Goal: Contribute content

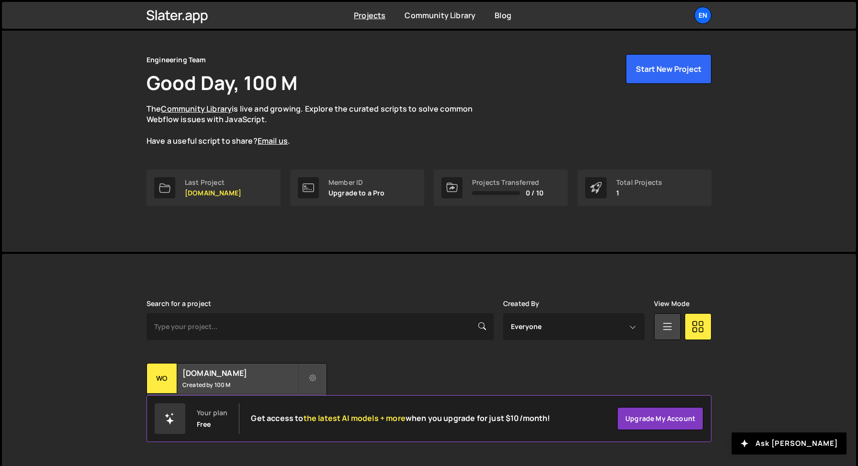
scroll to position [27, 0]
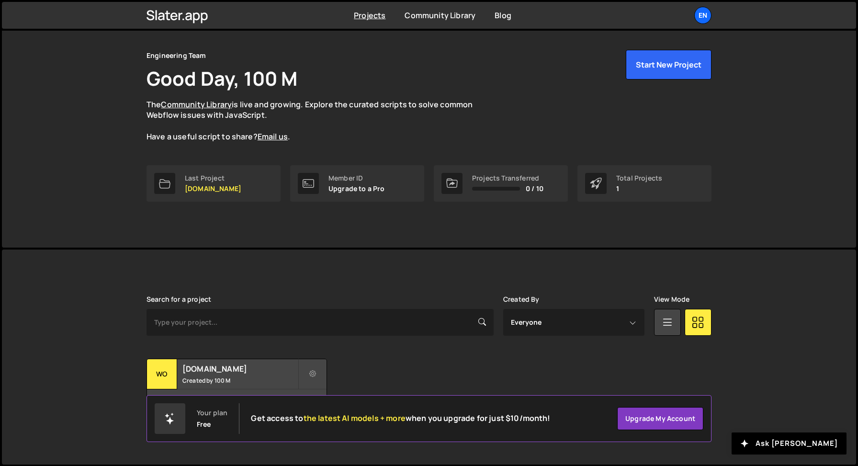
click at [180, 355] on div "Search for a project Created By Everyone 100 M View Mode Transfer Project Edit …" at bounding box center [428, 356] width 565 height 123
click at [181, 364] on div "womwell.com Created by 100 M" at bounding box center [237, 374] width 180 height 30
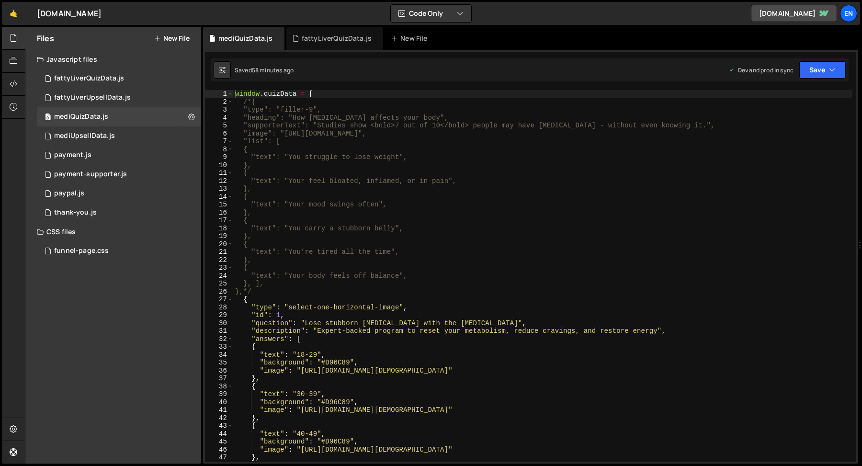
click at [538, 202] on div "window . quizData = [ /*{ "type": "filler-9", "heading": "How [MEDICAL_DATA] af…" at bounding box center [542, 283] width 619 height 387
type textarea ""text": "Your mood swings often","
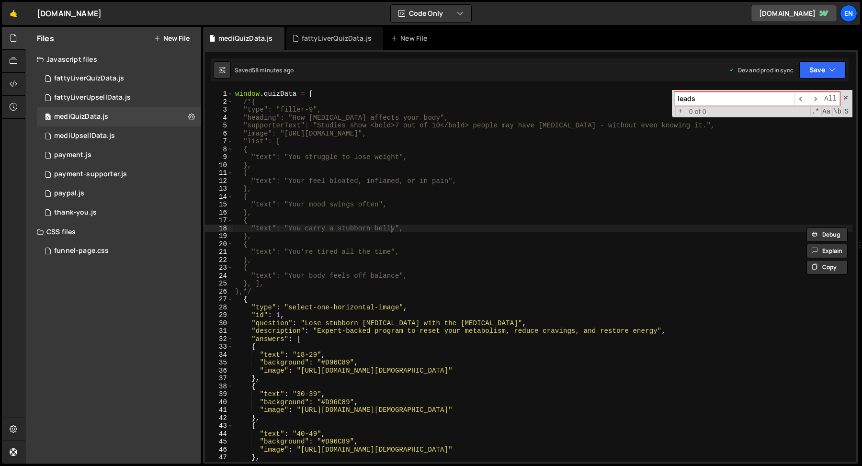
type input "leads"
type textarea ""text": "You carry a stubborn belly","
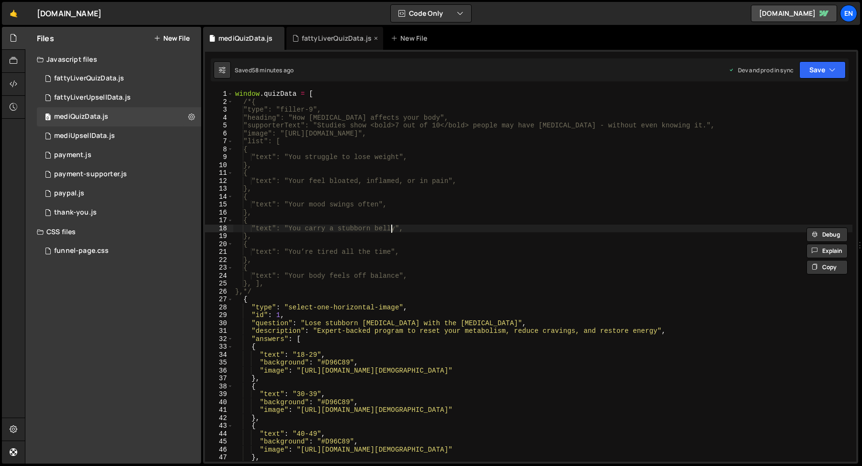
click at [310, 43] on div "fattyLiverQuizData.js" at bounding box center [334, 38] width 97 height 23
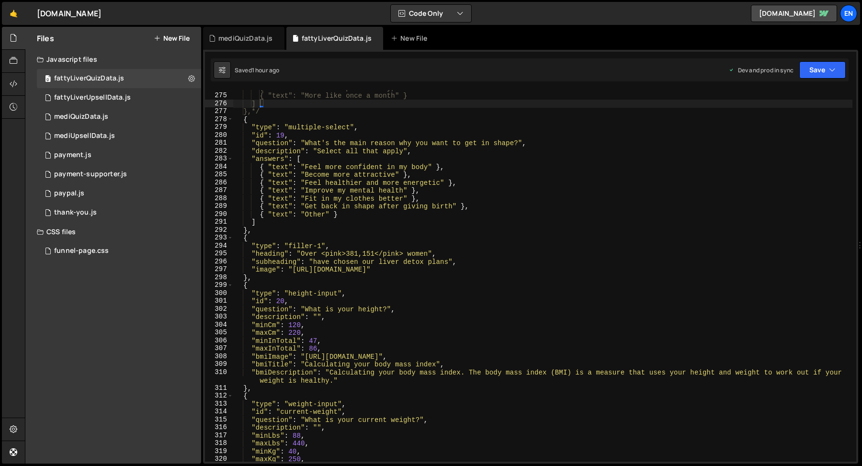
scroll to position [2236, 0]
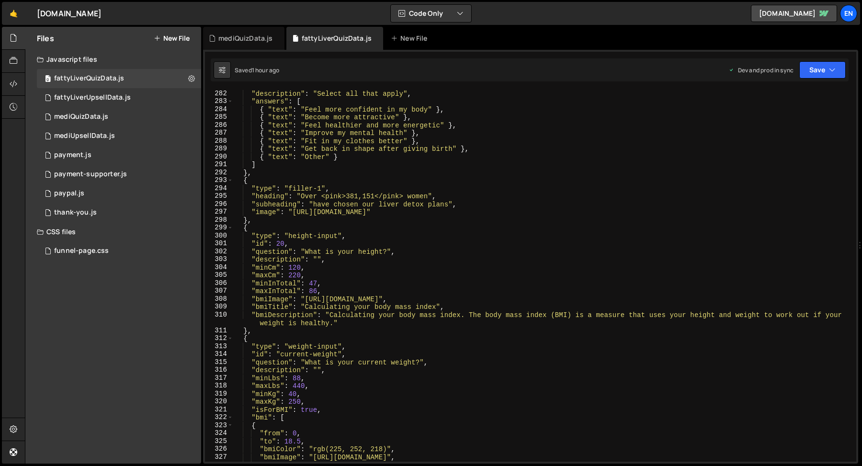
type textarea ""bmiTitle": "Calculating your body mass index","
click at [353, 304] on div ""description" : "Select all that apply" , "answers" : [ { "text" : "Feel more c…" at bounding box center [542, 283] width 619 height 387
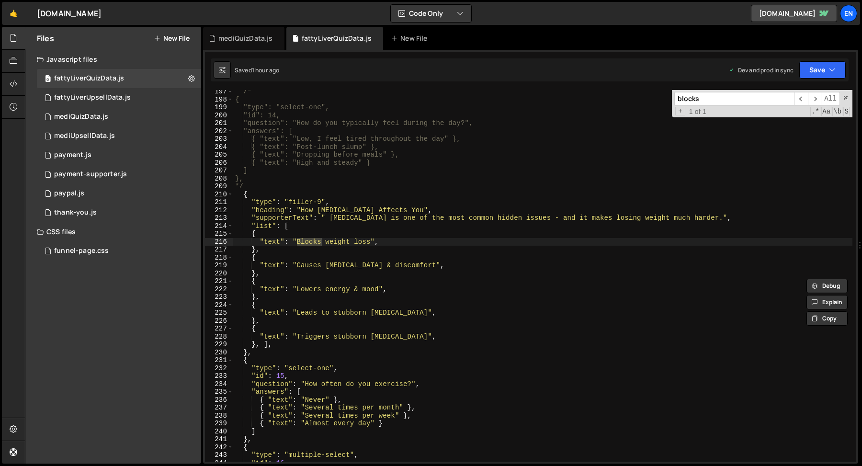
scroll to position [1566, 0]
type input "blocks"
click at [319, 316] on div "/* { "type": "select-one", "id": 14, "question": "How do you typically feel dur…" at bounding box center [542, 281] width 619 height 387
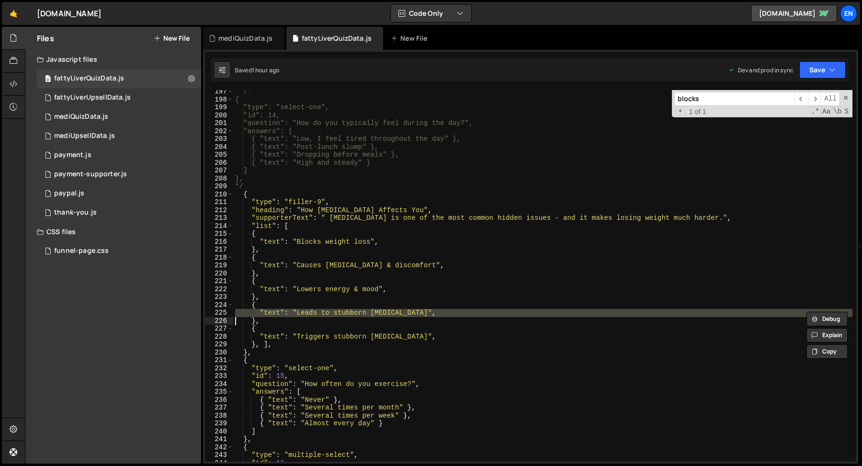
click at [319, 316] on div "/* { "type": "select-one", "id": 14, "question": "How do you typically feel dur…" at bounding box center [542, 281] width 619 height 387
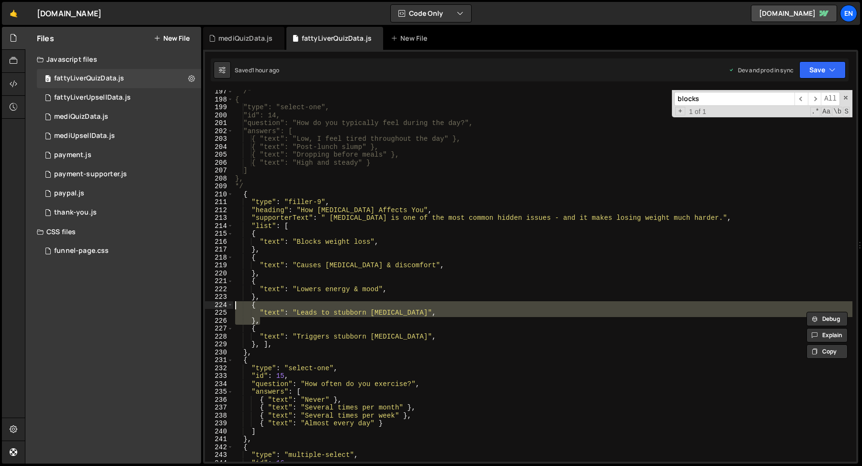
drag, startPoint x: 265, startPoint y: 322, endPoint x: 234, endPoint y: 307, distance: 34.0
click at [234, 307] on div "/* { "type": "select-one", "id": 14, "question": "How do you typically feel dur…" at bounding box center [542, 281] width 619 height 387
type textarea "{ "text": "Leads to stubborn [MEDICAL_DATA]","
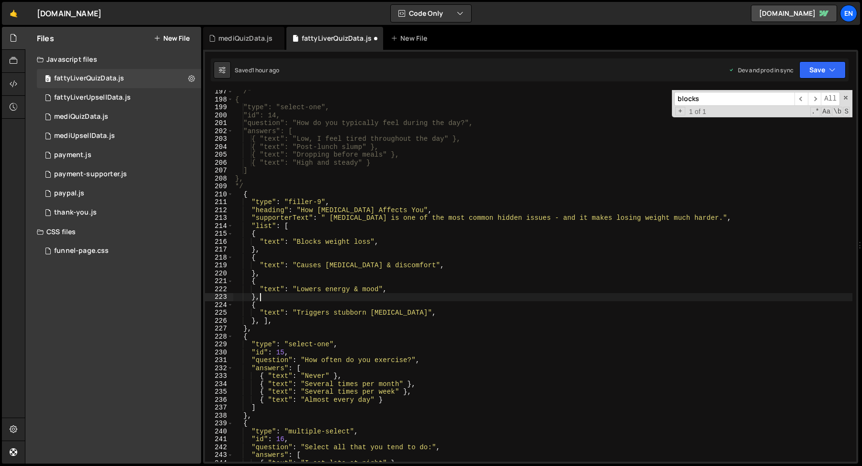
click at [373, 314] on div "/* { "type": "select-one", "id": 14, "question": "How do you typically feel dur…" at bounding box center [542, 281] width 619 height 387
click at [843, 101] on div "blocks ​ ​ All Replace All + 1 of 1 .* Aa \b S" at bounding box center [762, 103] width 180 height 27
click at [846, 98] on span at bounding box center [845, 97] width 7 height 7
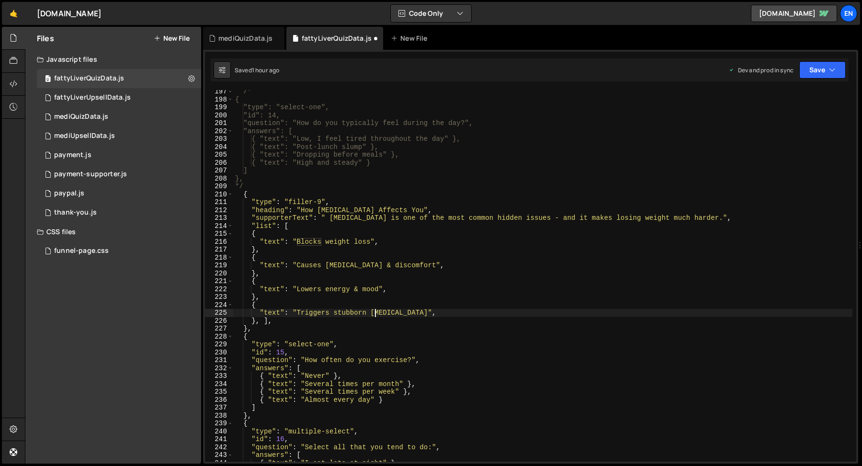
click at [358, 306] on div "/* { "type": "select-one", "id": 14, "question": "How do you typically feel dur…" at bounding box center [542, 281] width 619 height 387
type textarea "{"
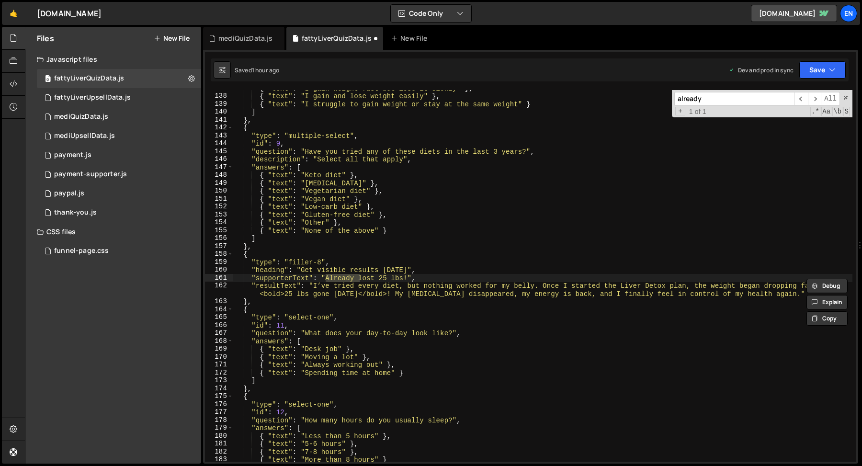
scroll to position [1096, 0]
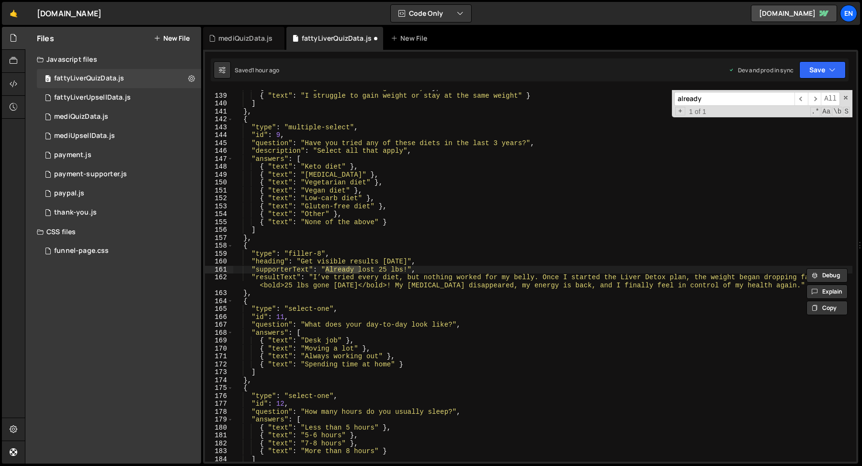
click at [718, 101] on input "already" at bounding box center [734, 99] width 120 height 14
type input "already"
click at [230, 39] on div "mediQuizData.js" at bounding box center [245, 39] width 54 height 10
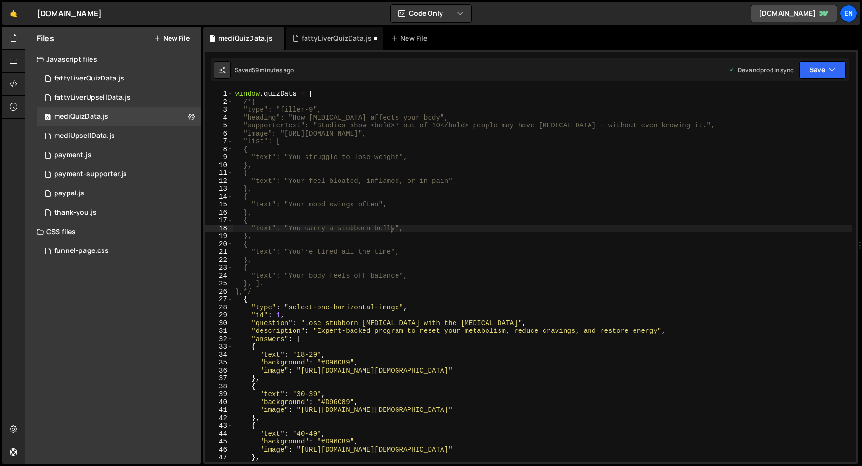
type textarea "},"
click at [354, 211] on div "window . quizData = [ /*{ "type": "filler-9", "heading": "How [MEDICAL_DATA] af…" at bounding box center [542, 283] width 619 height 387
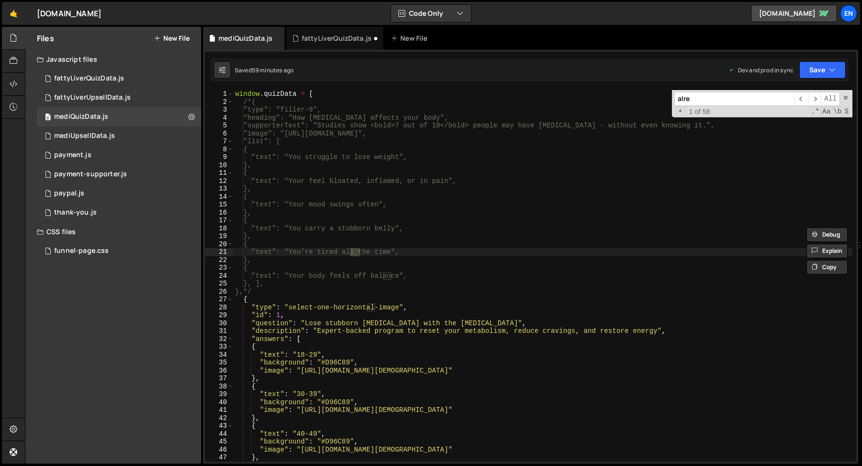
scroll to position [1284, 0]
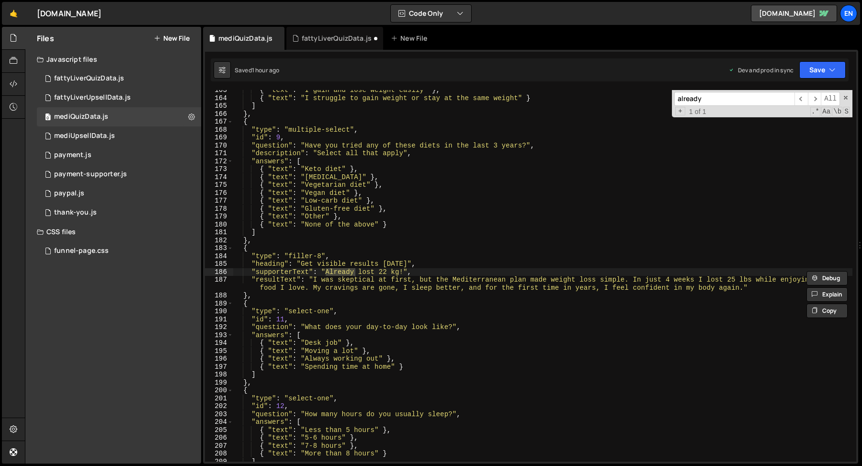
type input "already"
click at [383, 270] on div "{ "text" : "I gain and lose weight easily" } , { "text" : "I struggle to gain w…" at bounding box center [542, 279] width 619 height 387
click at [386, 272] on div "{ "text" : "I gain and lose weight easily" } , { "text" : "I struggle to gain w…" at bounding box center [542, 279] width 619 height 387
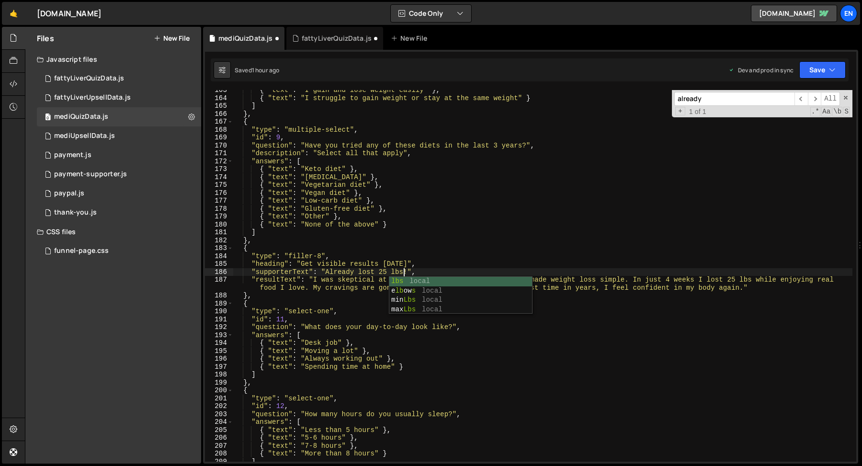
click at [444, 248] on div "{ "text" : "I gain and lose weight easily" } , { "text" : "I struggle to gain w…" at bounding box center [542, 279] width 619 height 387
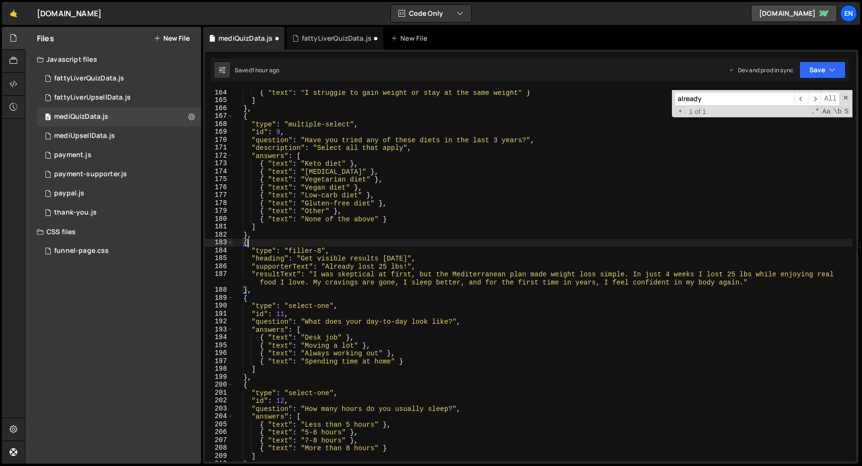
scroll to position [1290, 0]
click at [421, 283] on div "{ "text" : "I struggle to gain weight or stay at the same weight" } ] } , { "ty…" at bounding box center [542, 281] width 619 height 387
type textarea ""resultText": "I was skeptical at first, but the Mediterranean plan made weight…"
click at [820, 64] on button "Save" at bounding box center [822, 69] width 46 height 17
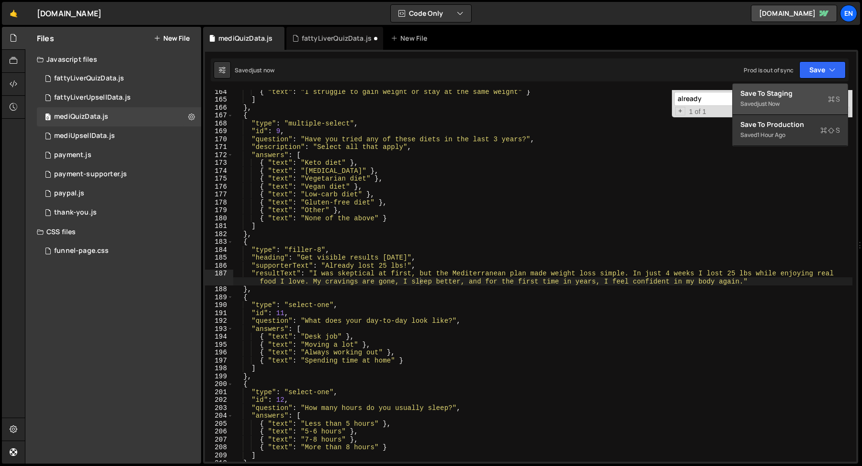
click at [808, 98] on div "Saved just now" at bounding box center [790, 103] width 100 height 11
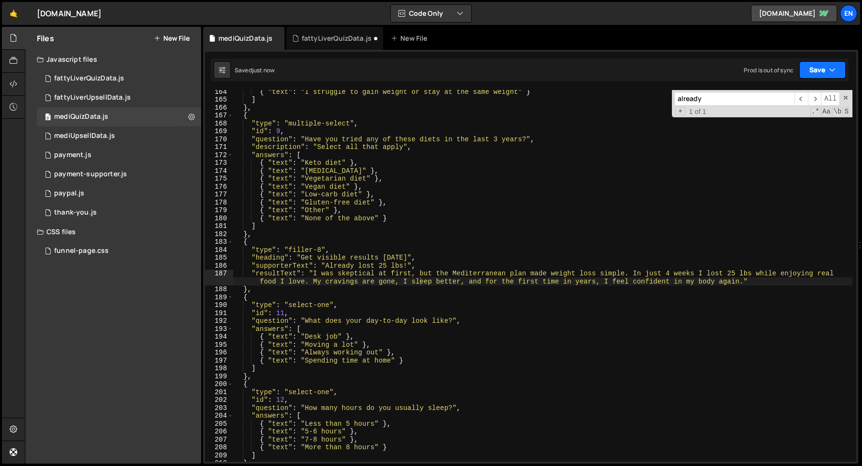
click at [815, 70] on button "Save" at bounding box center [822, 69] width 46 height 17
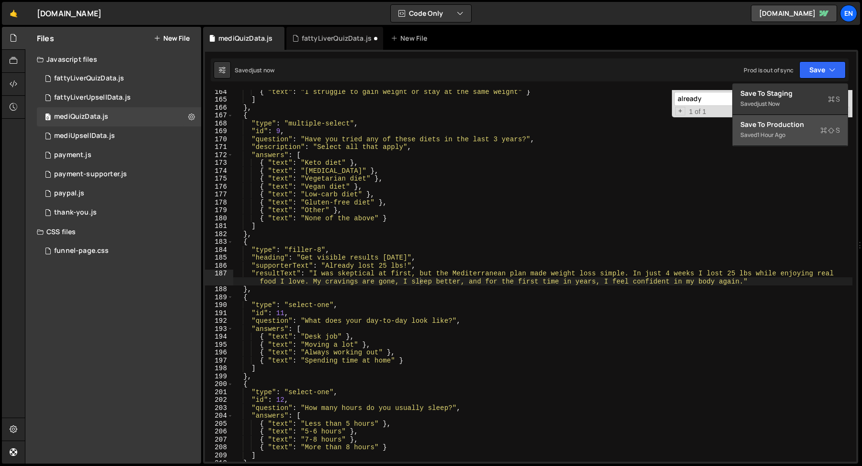
click at [769, 137] on div "1 hour ago" at bounding box center [771, 135] width 28 height 8
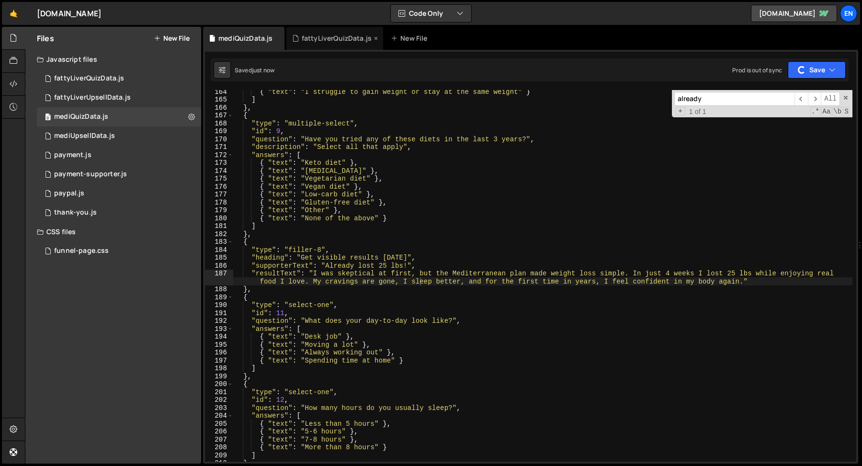
click at [296, 37] on icon at bounding box center [295, 39] width 7 height 10
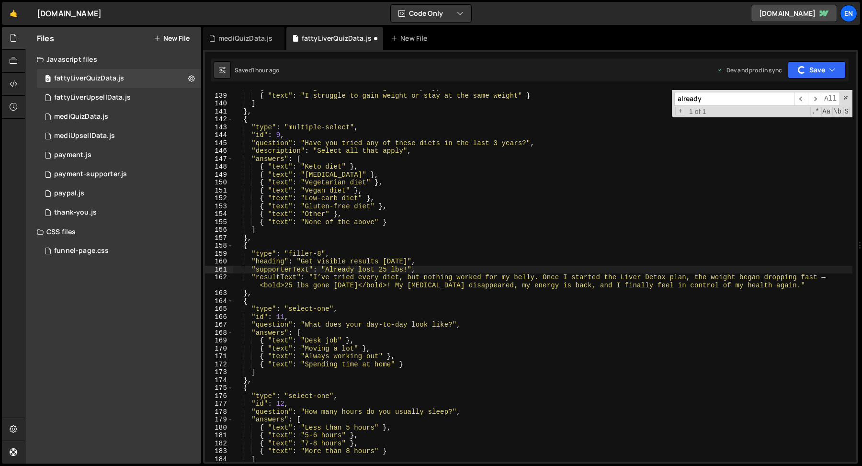
type textarea ""heading": "Get visible results [DATE]","
click at [405, 265] on div "{ "text" : "I gain and lose weight easily" } , { "text" : "I struggle to gain w…" at bounding box center [542, 277] width 619 height 387
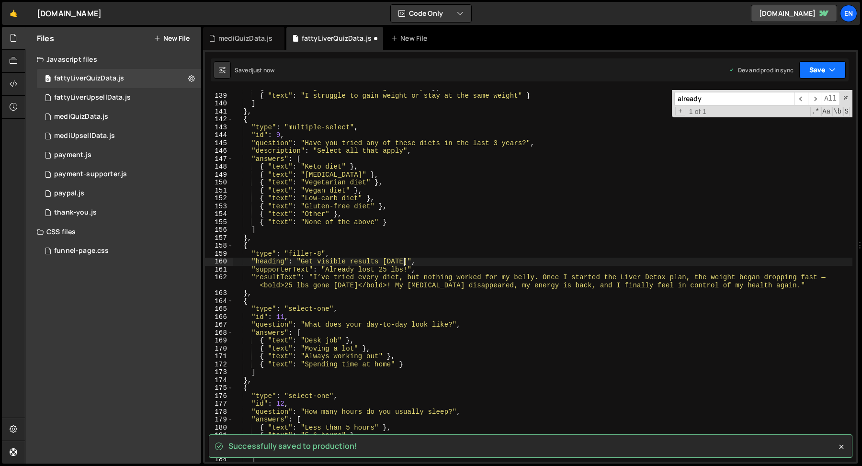
click at [806, 70] on button "Save" at bounding box center [822, 69] width 46 height 17
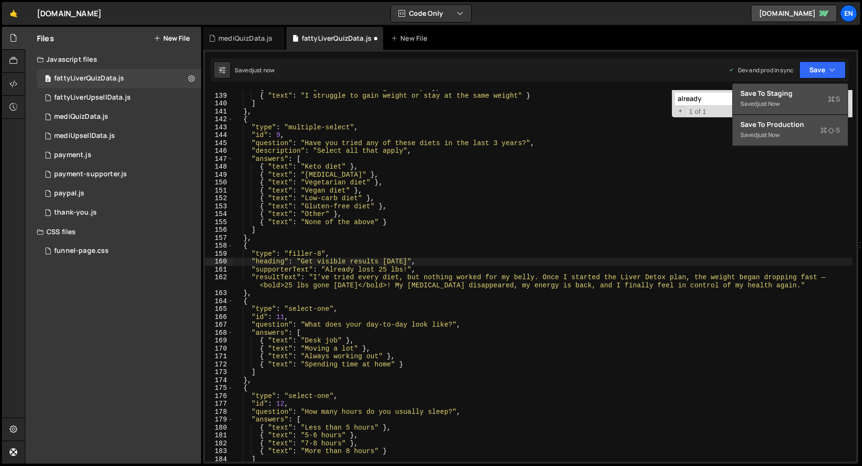
click at [797, 98] on div "Saved just now" at bounding box center [790, 103] width 100 height 11
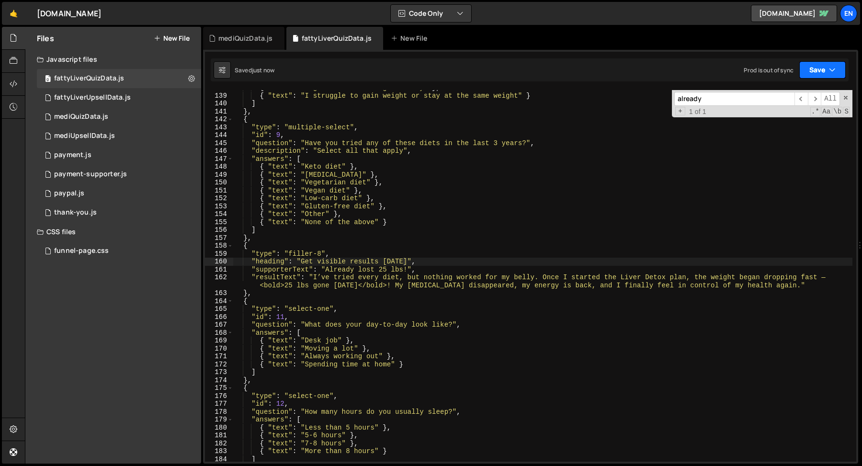
click at [806, 72] on button "Save" at bounding box center [822, 69] width 46 height 17
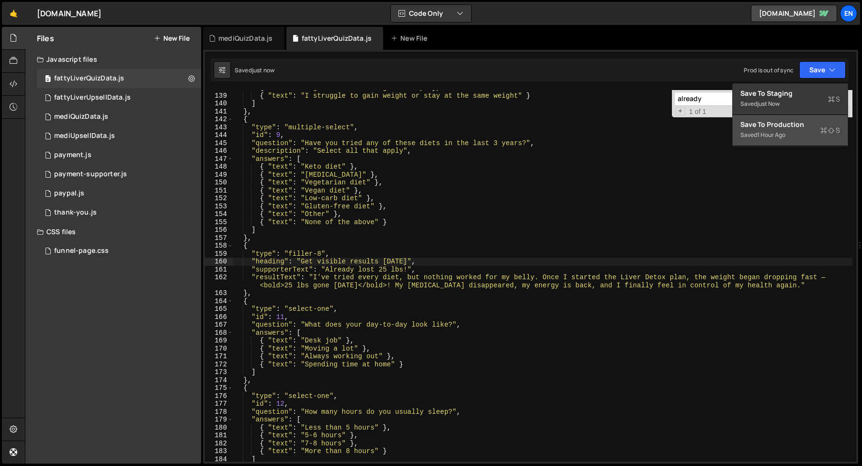
click at [786, 122] on div "Save to Production S" at bounding box center [790, 125] width 100 height 10
